Goal: Task Accomplishment & Management: Manage account settings

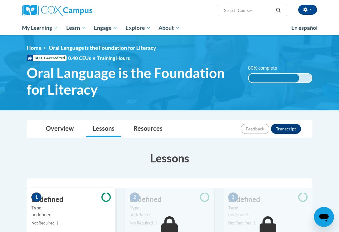
click at [306, 6] on button "button" at bounding box center [307, 10] width 19 height 10
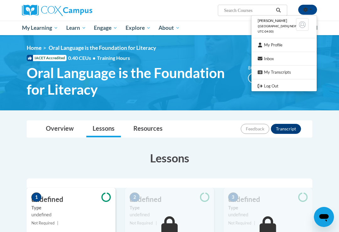
click at [326, 46] on div at bounding box center [169, 116] width 339 height 232
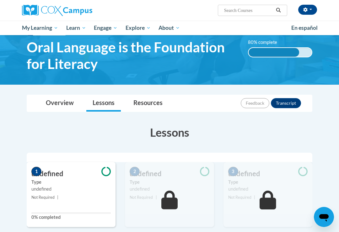
scroll to position [15, 0]
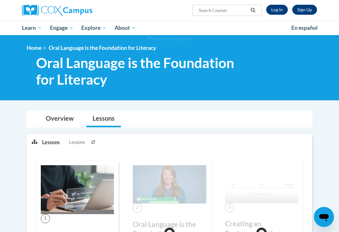
click at [272, 11] on link "Log In" at bounding box center [277, 10] width 22 height 10
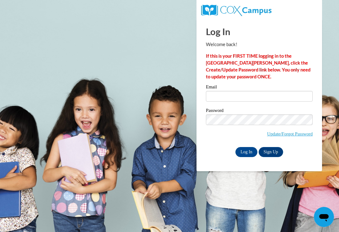
click at [249, 94] on input "Email" at bounding box center [259, 96] width 107 height 11
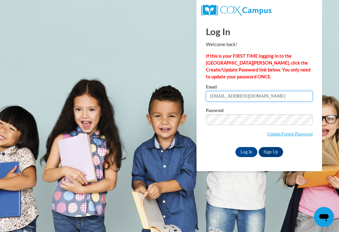
type input "Live4Jesus_us@yahoo.com"
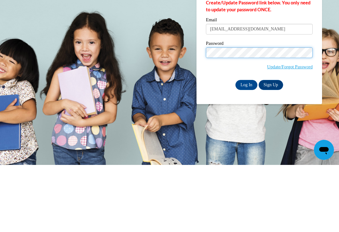
click at [246, 147] on input "Log In" at bounding box center [246, 152] width 22 height 10
click at [248, 147] on input "Log In" at bounding box center [246, 152] width 22 height 10
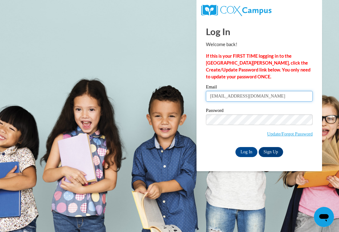
click at [253, 101] on input "Live4Jesus_us@yahoo.com" at bounding box center [259, 96] width 107 height 11
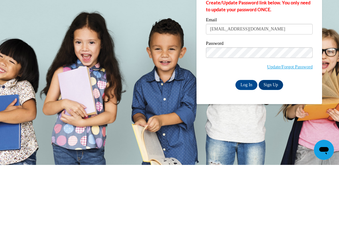
click at [245, 147] on input "Log In" at bounding box center [246, 152] width 22 height 10
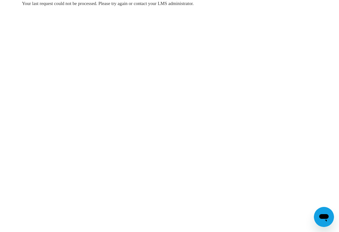
click at [327, 216] on icon "Open messaging window" at bounding box center [323, 218] width 9 height 8
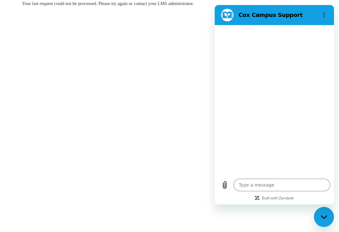
type textarea "x"
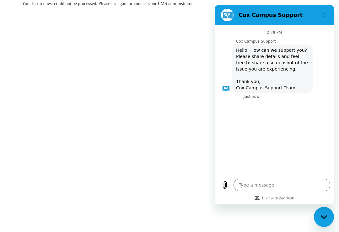
click at [288, 191] on textarea at bounding box center [282, 185] width 97 height 13
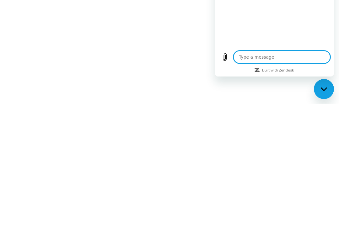
type textarea "I"
type textarea "x"
type textarea "I"
type textarea "x"
type textarea "I a"
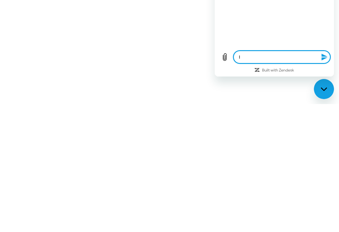
type textarea "x"
type textarea "I am"
type textarea "x"
type textarea "I am"
type textarea "x"
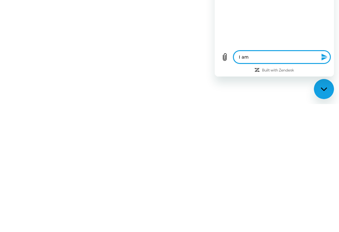
type textarea "I am t"
type textarea "x"
type textarea "I am tr"
type textarea "x"
type textarea "I am try"
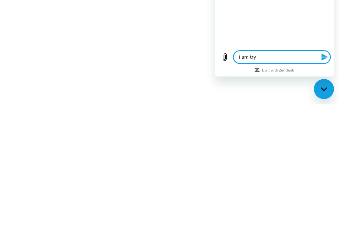
type textarea "x"
type textarea "I am tryi"
type textarea "x"
type textarea "I am trying to"
type textarea "x"
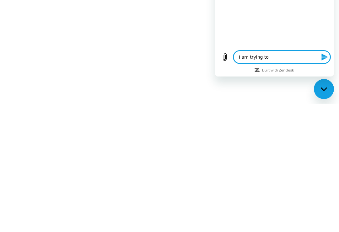
type textarea "I am trying to"
type textarea "x"
type textarea "I am trying to b"
type textarea "x"
type textarea "I am trying to b"
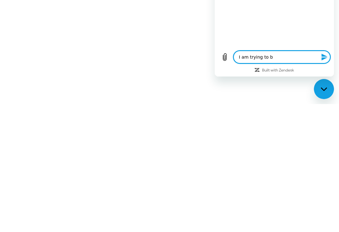
type textarea "x"
type textarea "I am trying to b"
type textarea "x"
type textarea "I am trying to"
type textarea "x"
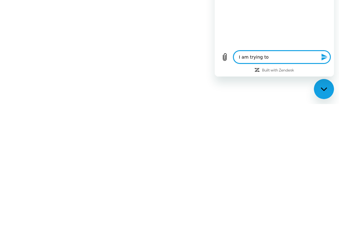
type textarea "I am trying to s"
type textarea "x"
type textarea "I am trying to si"
type textarea "x"
type textarea "I am trying to sig"
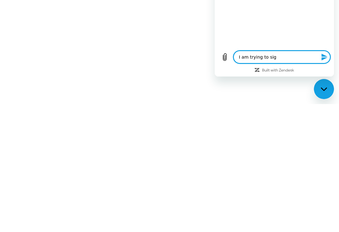
type textarea "x"
type textarea "I am trying to sign"
type textarea "x"
type textarea "I am trying to sign"
type textarea "x"
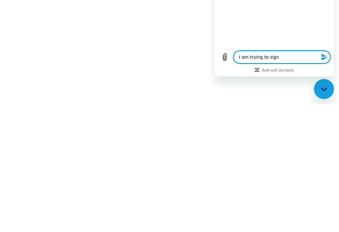
type textarea "I am trying to sign i"
type textarea "x"
type textarea "I am trying to sign im"
type textarea "x"
type textarea "I am trying to sign in"
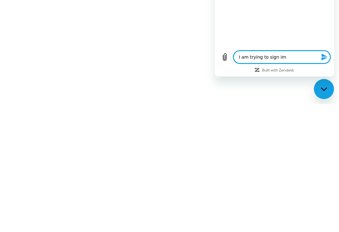
type textarea "x"
type textarea "I am trying to sign in"
type textarea "x"
type textarea "I am trying to sign in a"
type textarea "x"
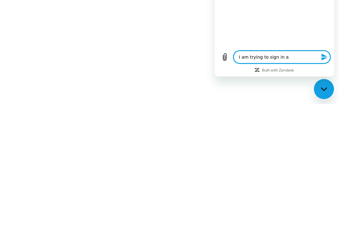
type textarea "I am trying to sign in an"
type textarea "x"
type textarea "I am trying to sign in and"
type textarea "x"
type textarea "I am trying to sign in and"
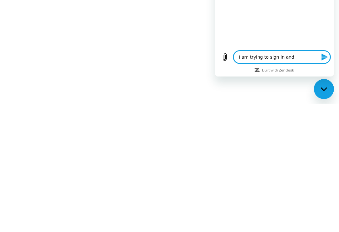
type textarea "x"
type textarea "I am trying to sign in and s"
type textarea "x"
type textarea "I am trying to sign in and sa"
type textarea "x"
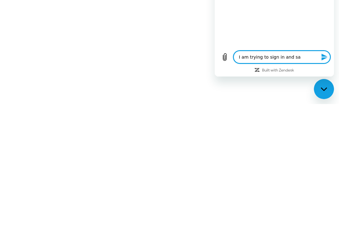
type textarea "I am trying to sign in and sai"
type textarea "x"
type textarea "I am trying to sign in and said"
type textarea "x"
type textarea "I am trying to sign in and said"
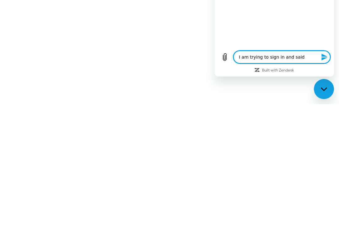
type textarea "x"
type textarea "I am trying to sign in and said m"
type textarea "x"
type textarea "I am trying to sign in and said my"
type textarea "x"
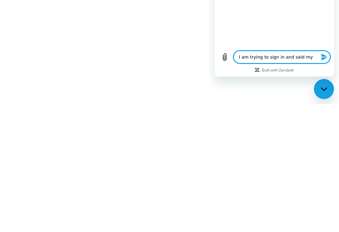
type textarea "I am trying to sign in and said my"
type textarea "x"
type textarea "I am trying to sign in and said my r"
type textarea "x"
type textarea "I am trying to sign in and said my re"
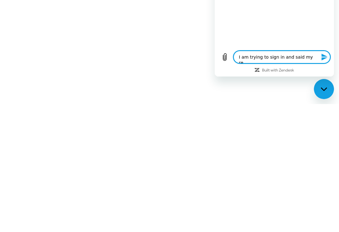
type textarea "x"
type textarea "I am trying to sign in and said my req"
type textarea "x"
type textarea "I am trying to sign in and said my requ"
type textarea "x"
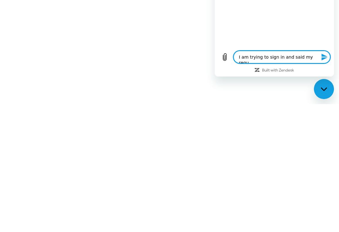
type textarea "I am trying to sign in and said my reque"
type textarea "x"
type textarea "I am trying to sign in and said my reques"
type textarea "x"
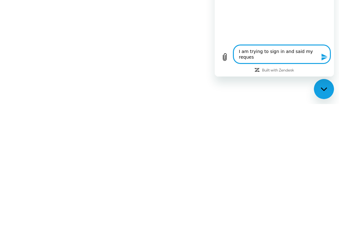
type textarea "I am trying to sign in and said my request"
type textarea "x"
type textarea "I am trying to sign in and said my request"
type textarea "x"
type textarea "I am trying to sign in and said my request c"
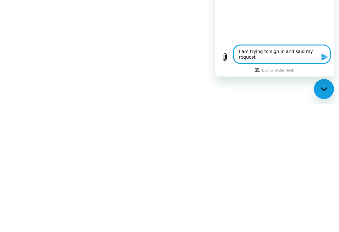
type textarea "x"
type textarea "I am trying to sign in and said my request ca"
type textarea "x"
type textarea "I am trying to sign in and said my request can"
type textarea "x"
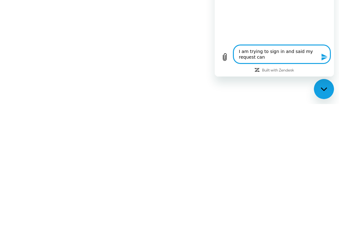
type textarea "I am trying to sign in and said my request can"
type textarea "x"
type textarea "I am trying to sign in and said my request can n"
type textarea "x"
type textarea "I am trying to sign in and said my request can no"
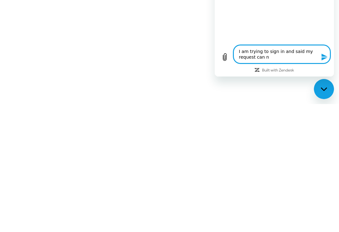
type textarea "x"
type textarea "I am trying to sign in and said my request can not"
type textarea "x"
type textarea "I am trying to sign in and said my request can not"
type textarea "x"
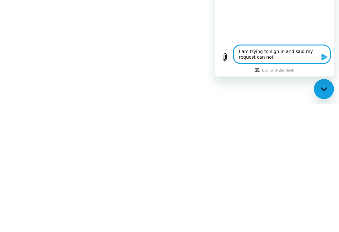
type textarea "I am trying to sign in and said my request can not b"
type textarea "x"
type textarea "I am trying to sign in and said my request can not be"
type textarea "x"
type textarea "I am trying to sign in and said my request can not be"
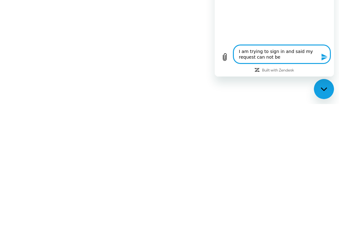
type textarea "x"
type textarea "I am trying to sign in and said my request can not be p"
type textarea "x"
type textarea "I am trying to sign in and said my request can not be pr"
type textarea "x"
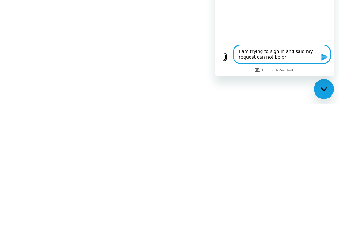
type textarea "I am trying to sign in and said my request can not be processed"
type textarea "x"
type textarea "I am trying to sign in and said my request can not be processed"
type textarea "x"
type textarea "I am trying to sign in and said my request can not be processed"
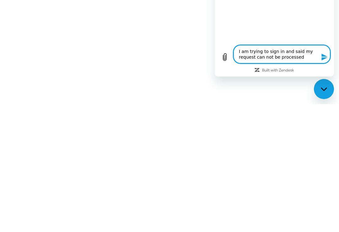
click at [326, 63] on button "Send message" at bounding box center [324, 57] width 13 height 13
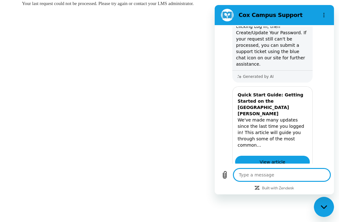
scroll to position [122, 0]
click at [299, 195] on button "Yes" at bounding box center [299, 201] width 18 height 12
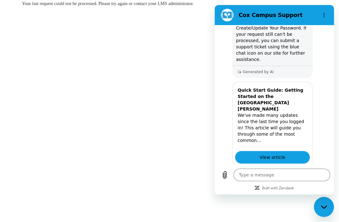
scroll to position [135, 0]
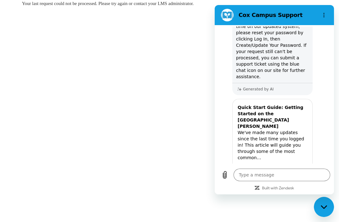
type textarea "x"
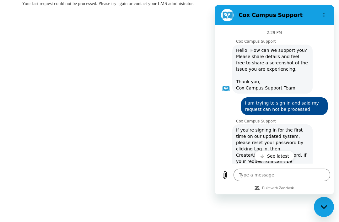
scroll to position [0, 0]
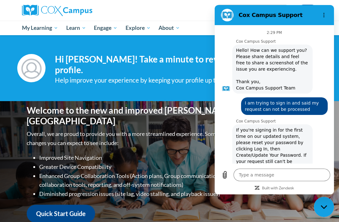
scroll to position [166, 0]
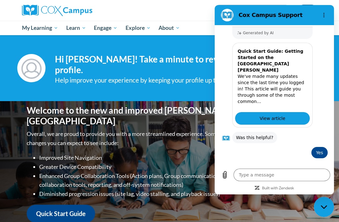
click at [199, 8] on div "Dawn Hucik (America/New_York UTC-04:00) My Profile Inbox My Transcripts Log Out…" at bounding box center [220, 8] width 203 height 16
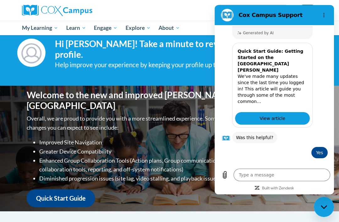
scroll to position [0, 0]
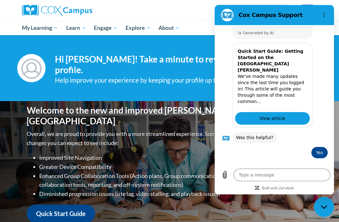
click at [326, 207] on icon "Close messaging window" at bounding box center [324, 207] width 7 height 4
type textarea "x"
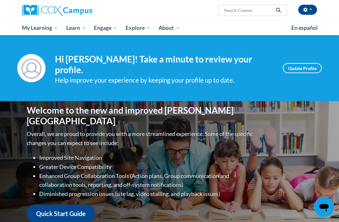
click at [310, 8] on button "button" at bounding box center [307, 10] width 19 height 10
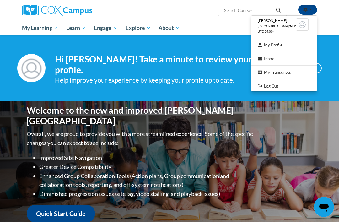
click at [330, 20] on div at bounding box center [169, 111] width 339 height 222
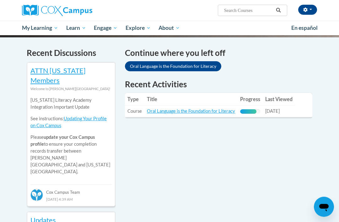
scroll to position [186, 0]
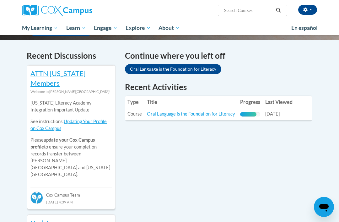
click at [211, 111] on link "Oral Language is the Foundation for Literacy" at bounding box center [191, 113] width 88 height 5
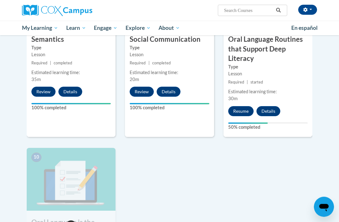
scroll to position [569, 0]
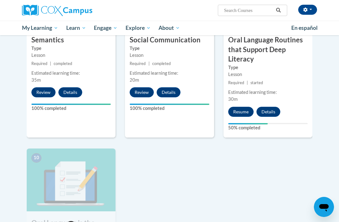
click at [243, 107] on button "Resume" at bounding box center [240, 112] width 25 height 10
